Goal: Share content

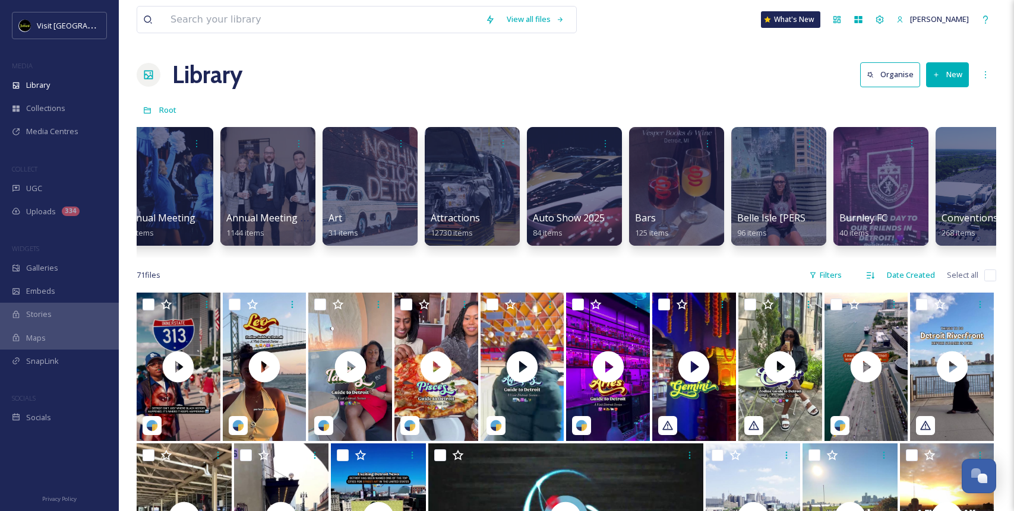
scroll to position [0, 420]
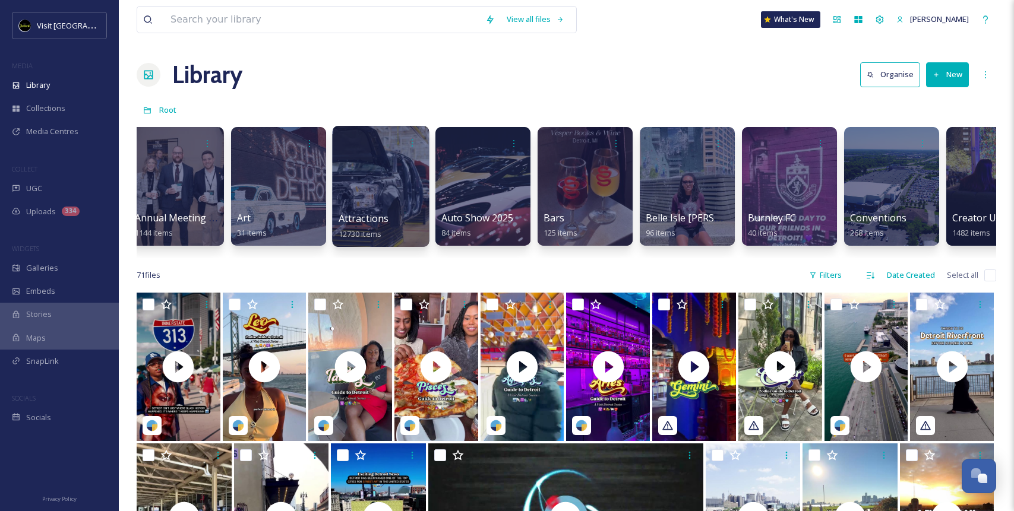
click at [405, 182] on div at bounding box center [380, 186] width 97 height 121
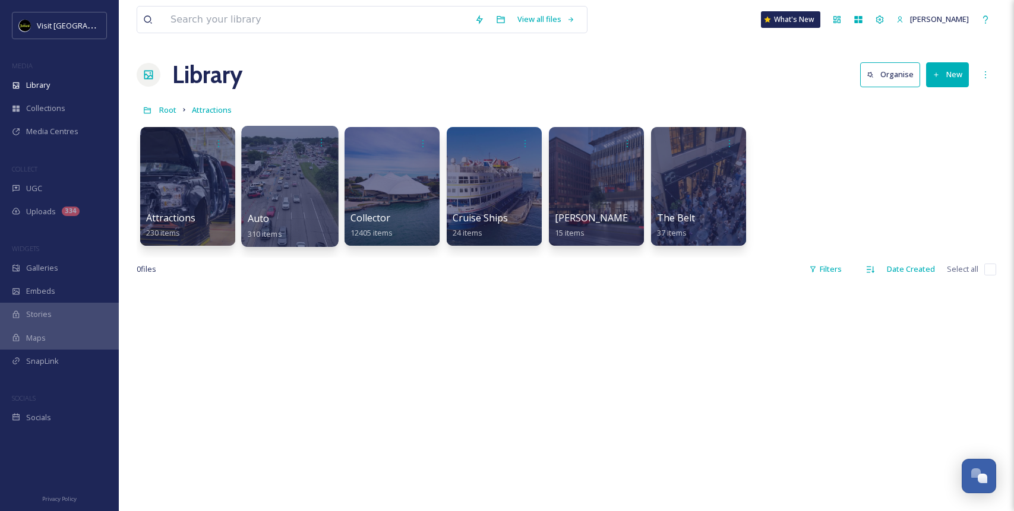
click at [283, 198] on div at bounding box center [289, 186] width 97 height 121
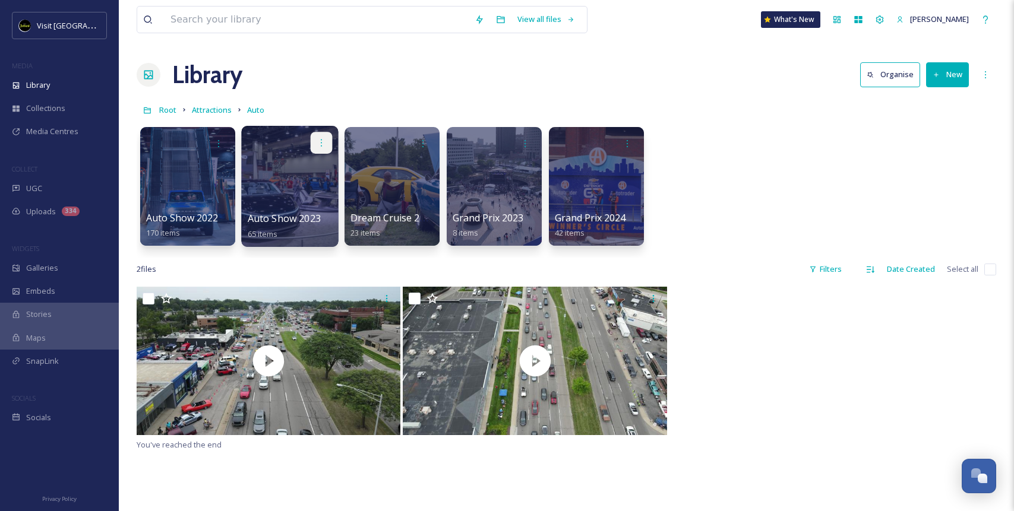
click at [324, 144] on icon at bounding box center [322, 143] width 10 height 10
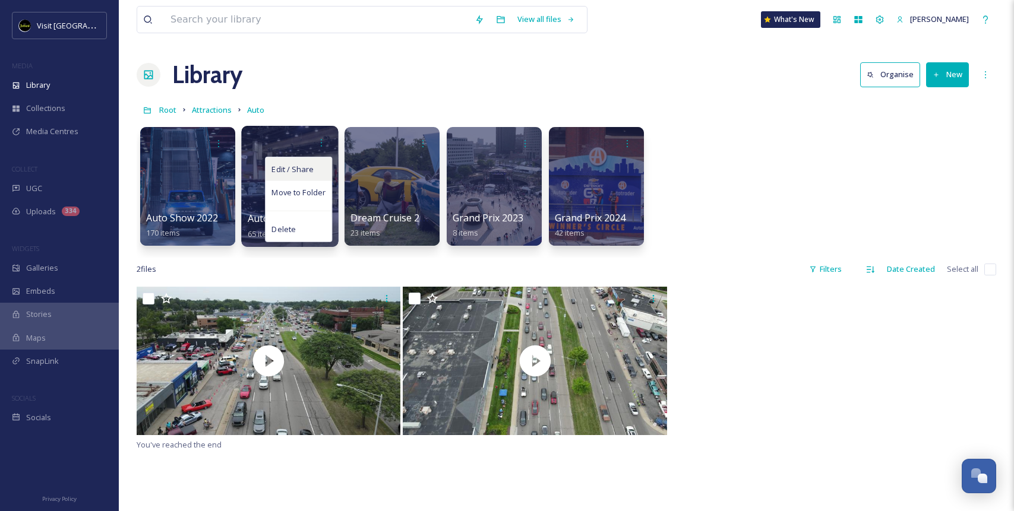
click at [318, 170] on div "Edit / Share" at bounding box center [298, 169] width 66 height 24
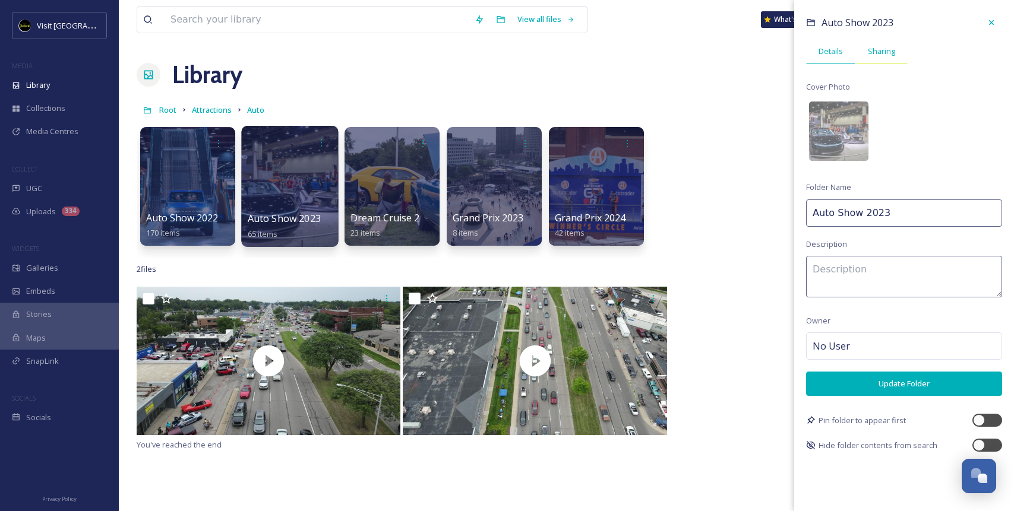
click at [879, 55] on span "Sharing" at bounding box center [881, 51] width 27 height 11
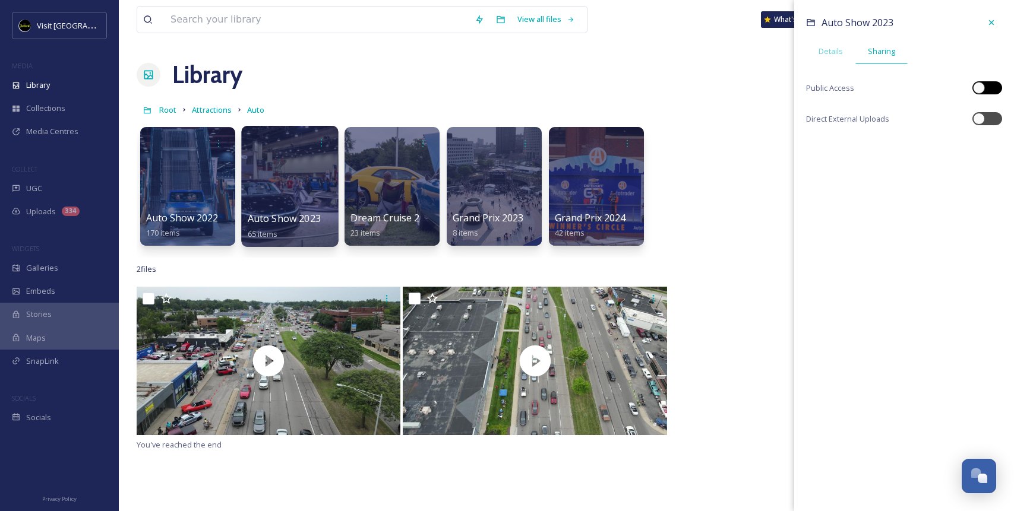
click at [994, 90] on div at bounding box center [993, 88] width 6 height 6
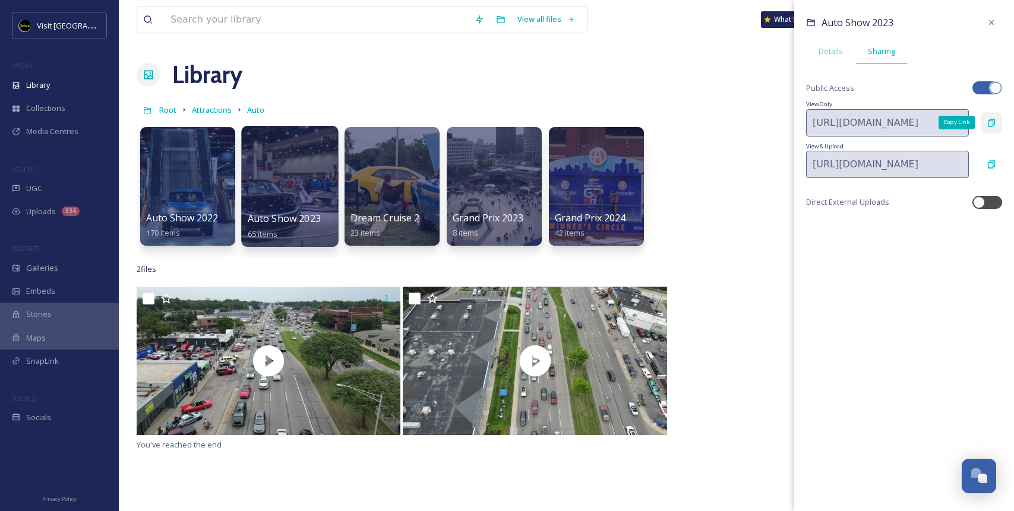
click at [991, 124] on icon at bounding box center [992, 123] width 10 height 10
click at [994, 162] on icon at bounding box center [991, 164] width 7 height 8
click at [997, 87] on div at bounding box center [996, 88] width 12 height 12
checkbox input "false"
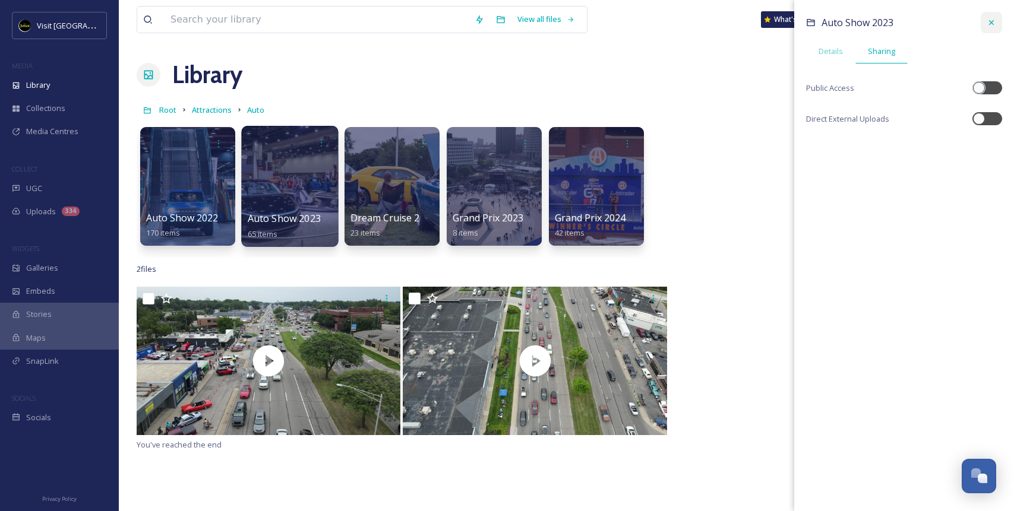
click at [990, 21] on icon at bounding box center [992, 23] width 10 height 10
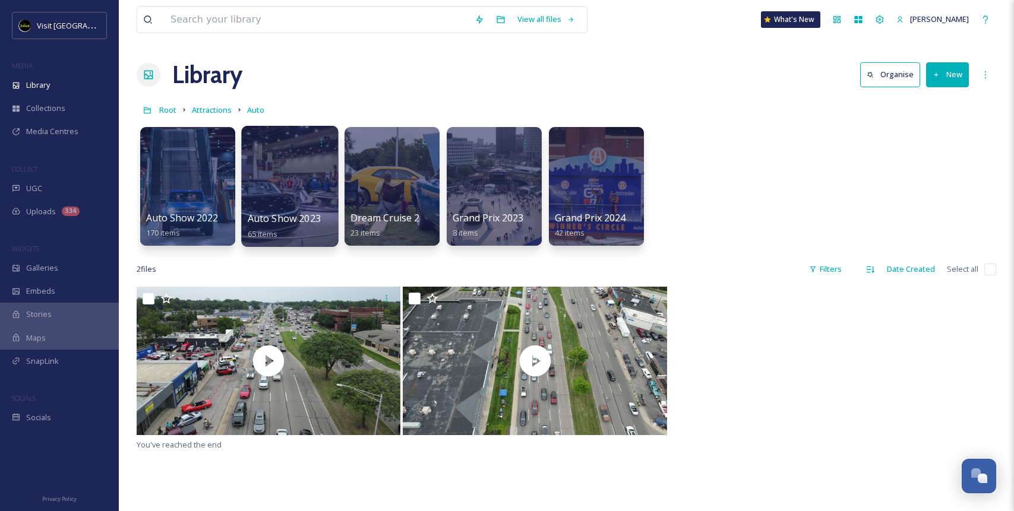
click at [765, 163] on div "Auto Show 2022 170 items Auto Show 2023 65 items Dream Cruise 2022 23 items Gra…" at bounding box center [566, 189] width 859 height 137
click at [46, 79] on div "Library" at bounding box center [59, 85] width 119 height 23
